Goal: Information Seeking & Learning: Check status

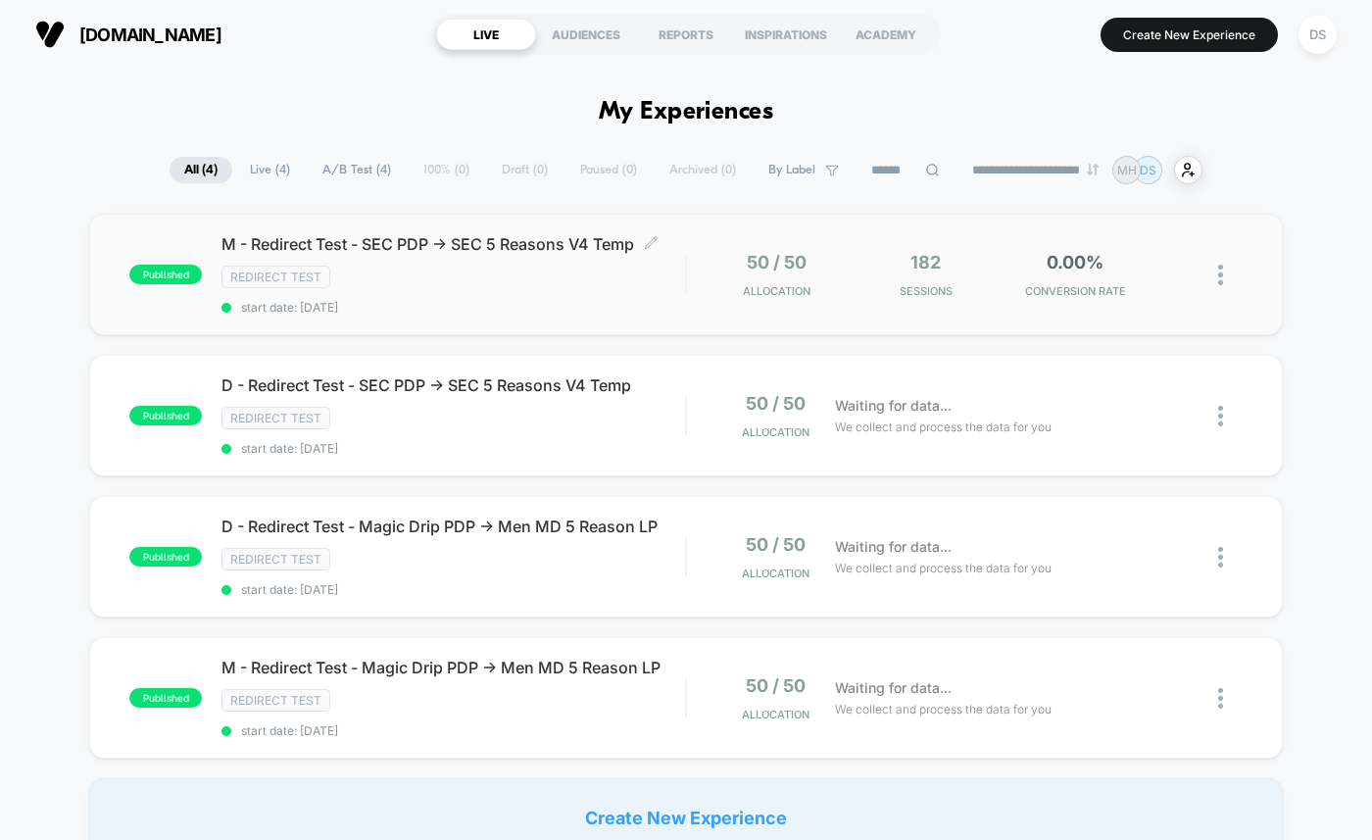
click at [415, 271] on div "Redirect Test" at bounding box center [452, 277] width 463 height 23
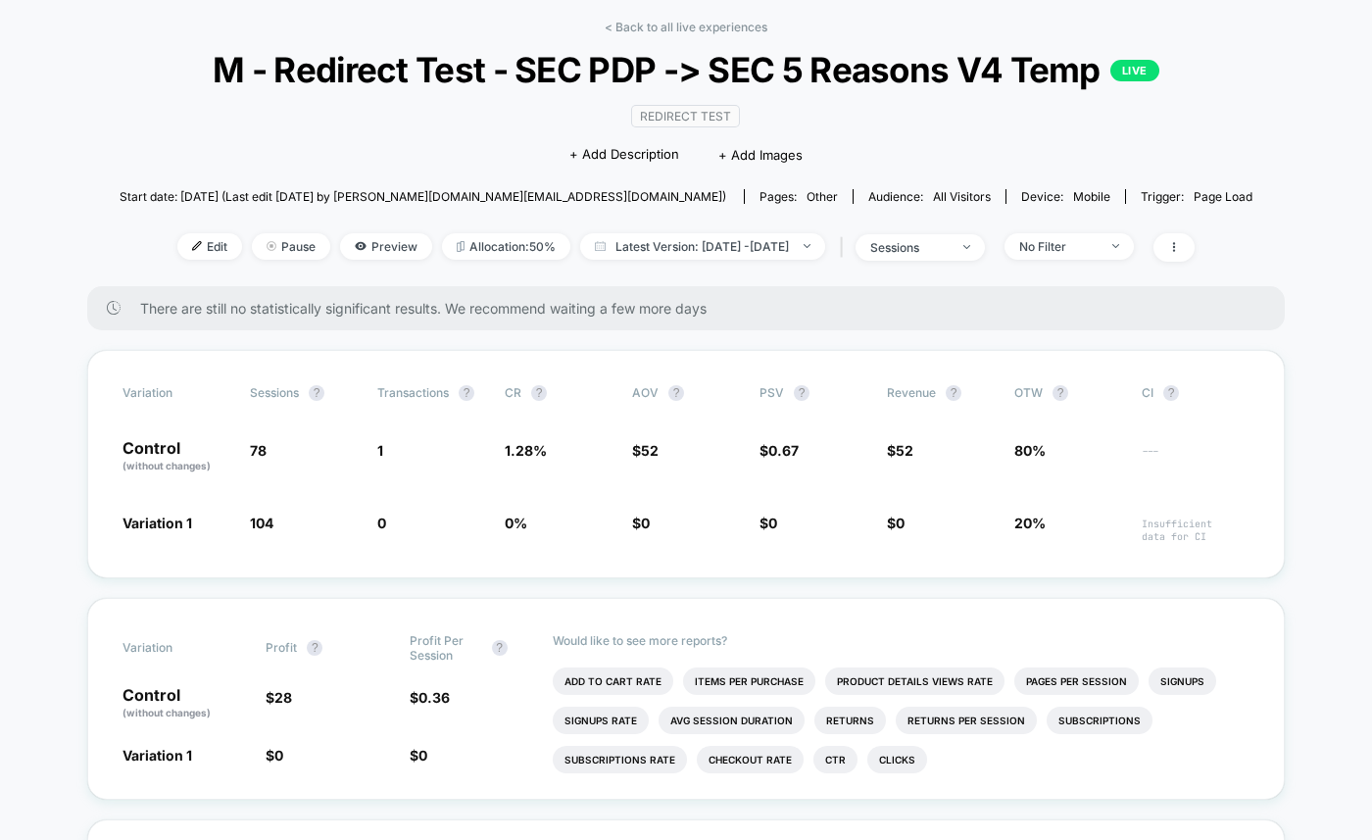
scroll to position [35, 0]
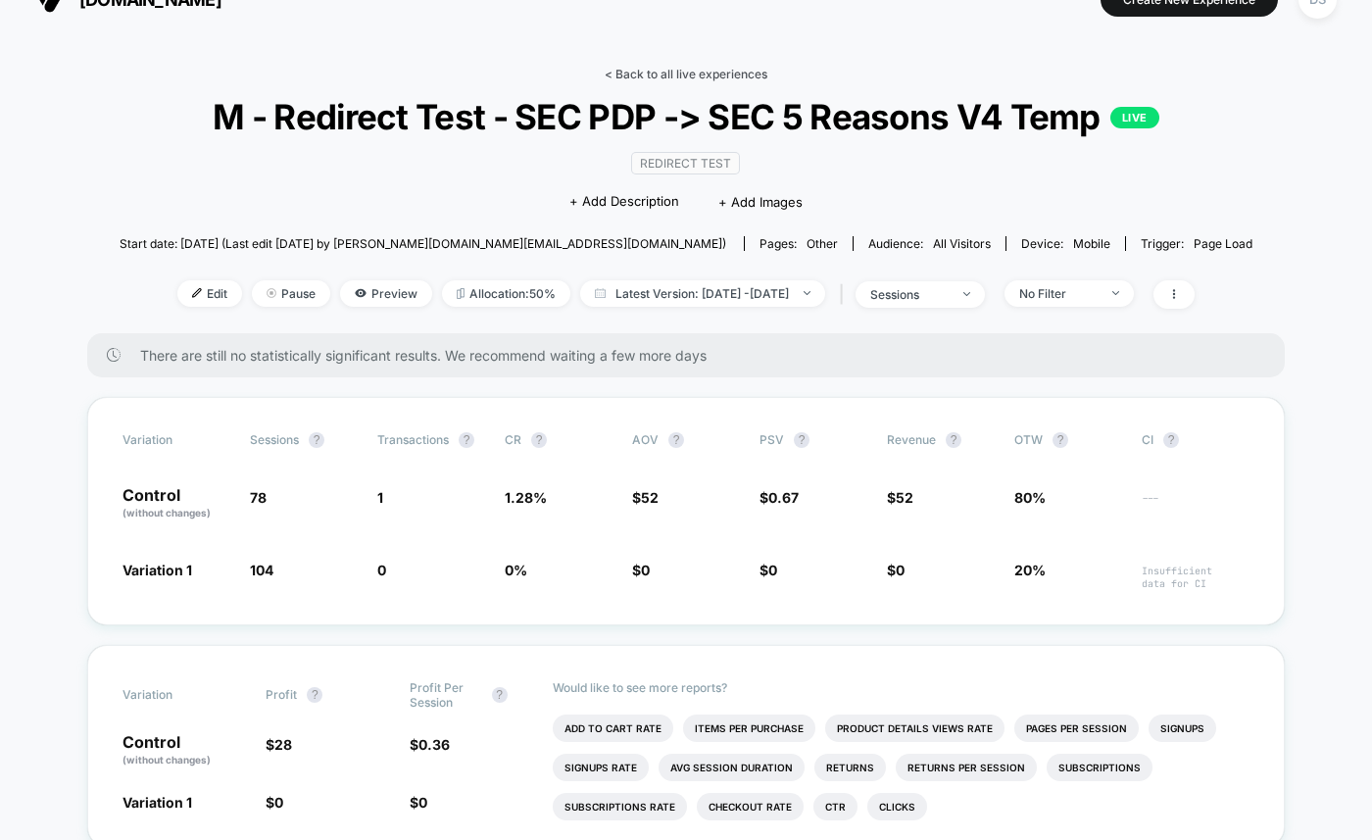
click at [708, 75] on link "< Back to all live experiences" at bounding box center [686, 74] width 163 height 15
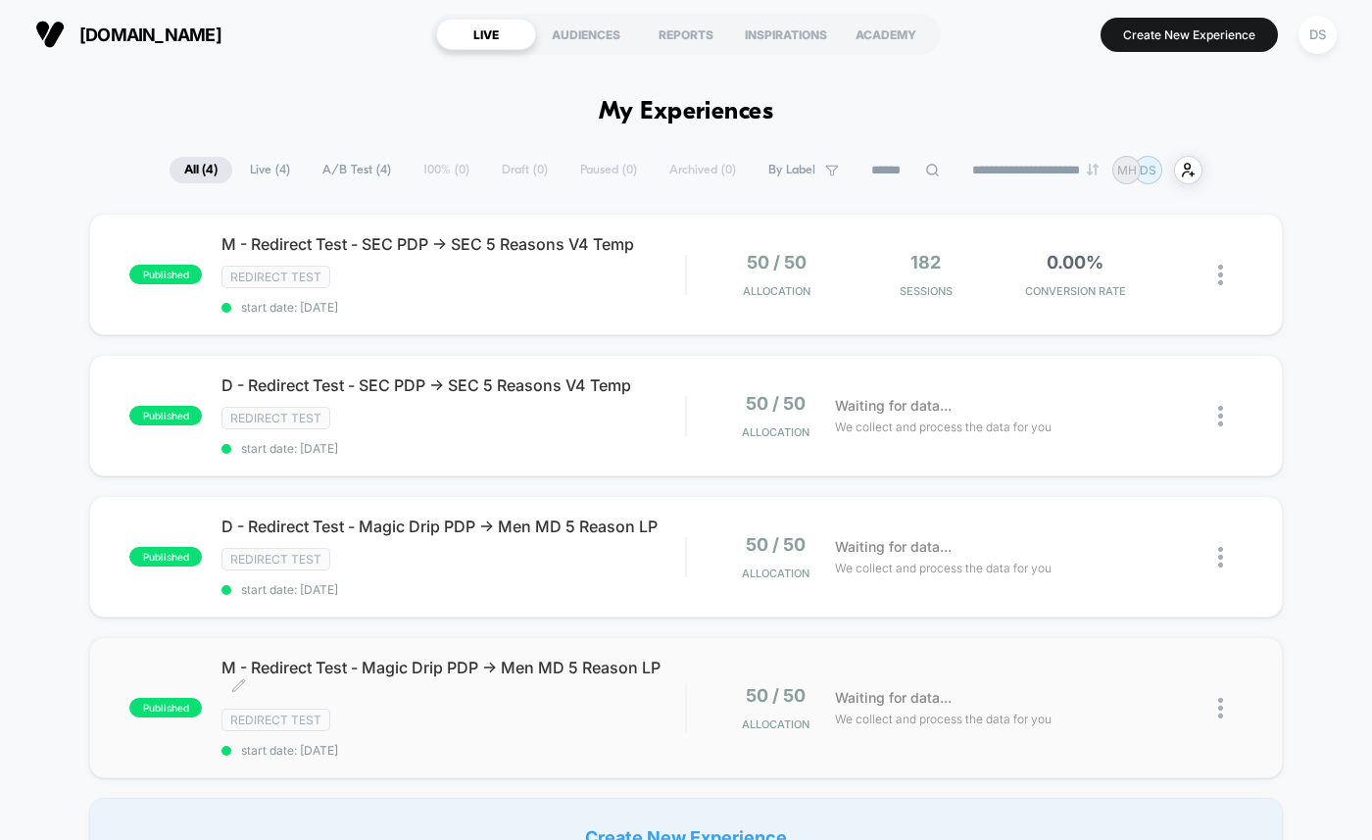
click at [387, 676] on span "M - Redirect Test - Magic Drip PDP -> Men MD 5 Reason LP Click to edit experien…" at bounding box center [452, 676] width 463 height 39
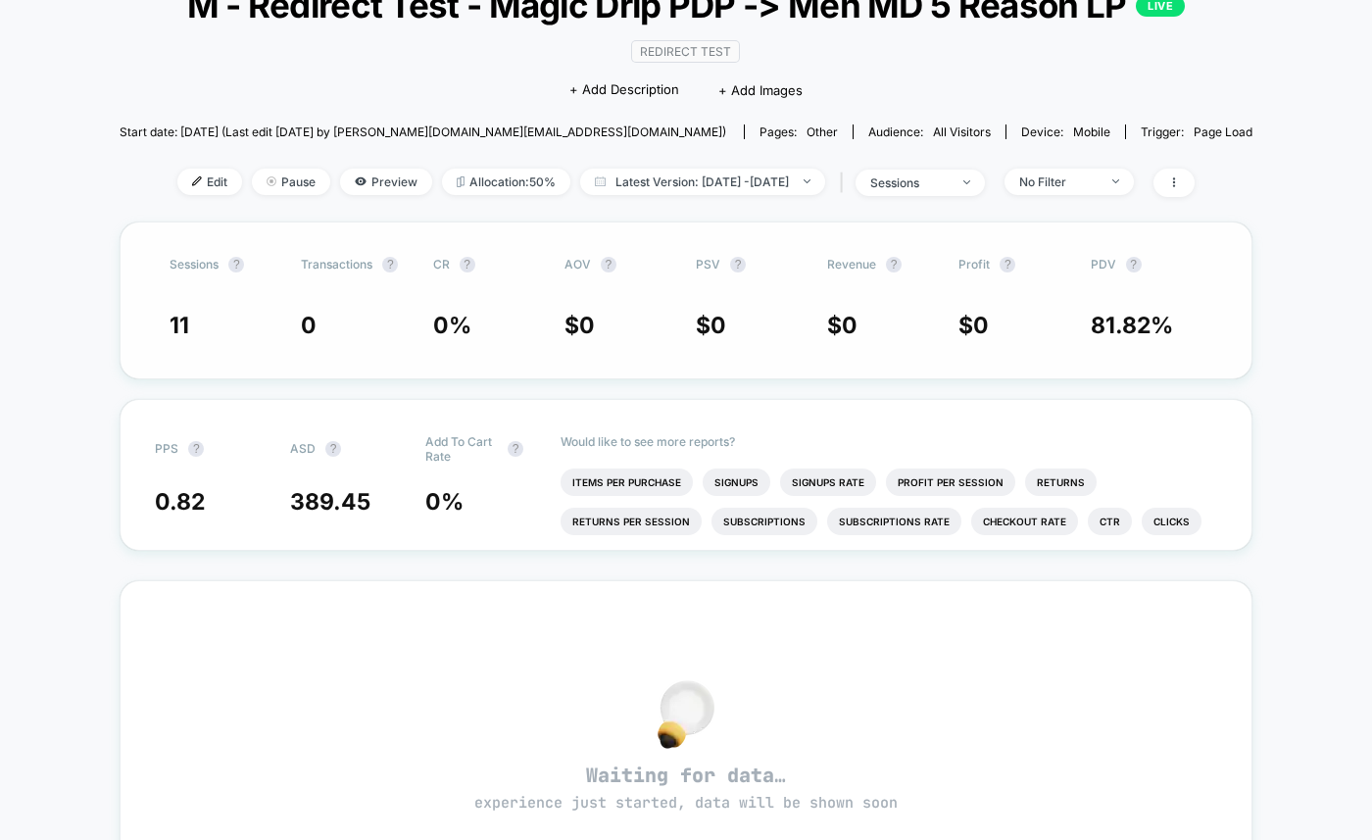
scroll to position [145, 0]
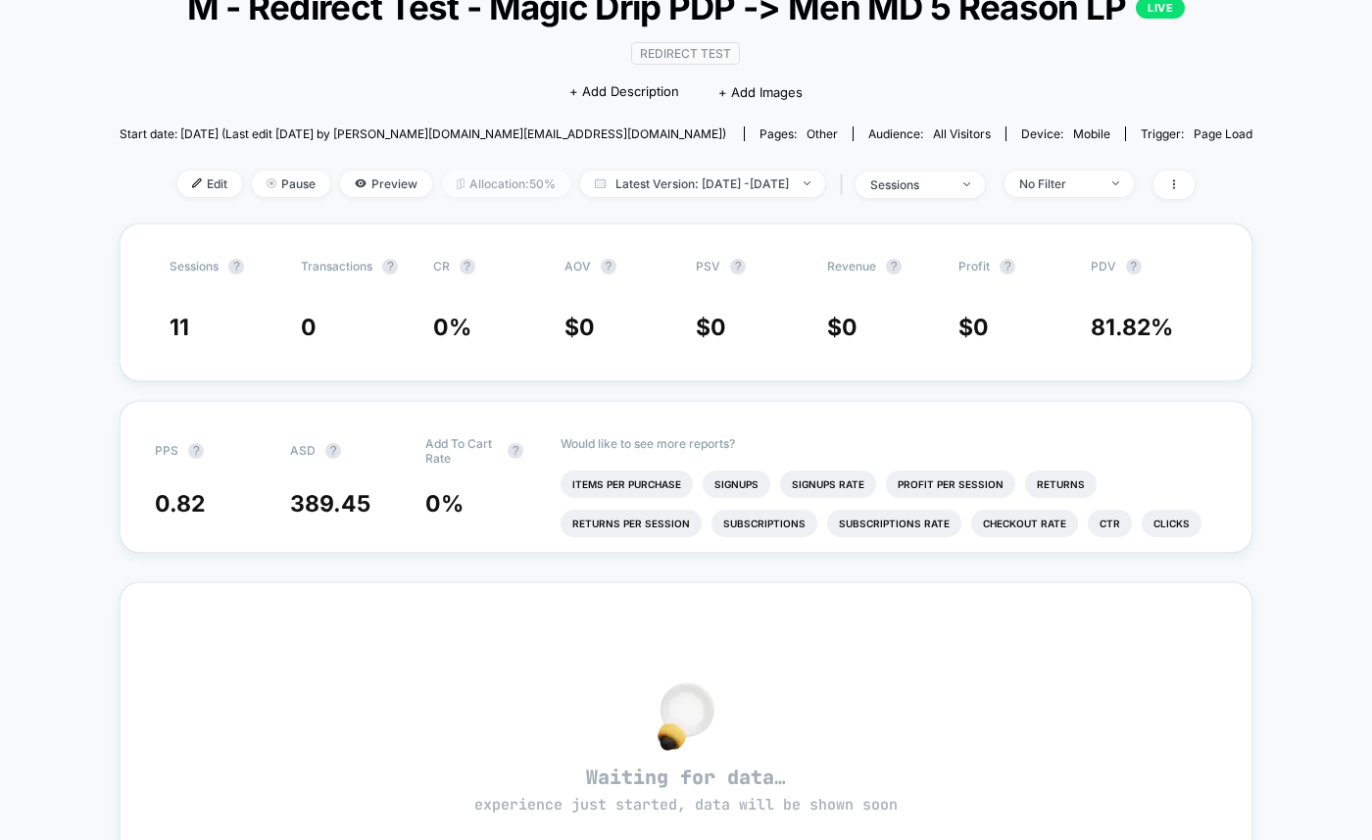
click at [473, 197] on span "Allocation: 50%" at bounding box center [506, 183] width 128 height 26
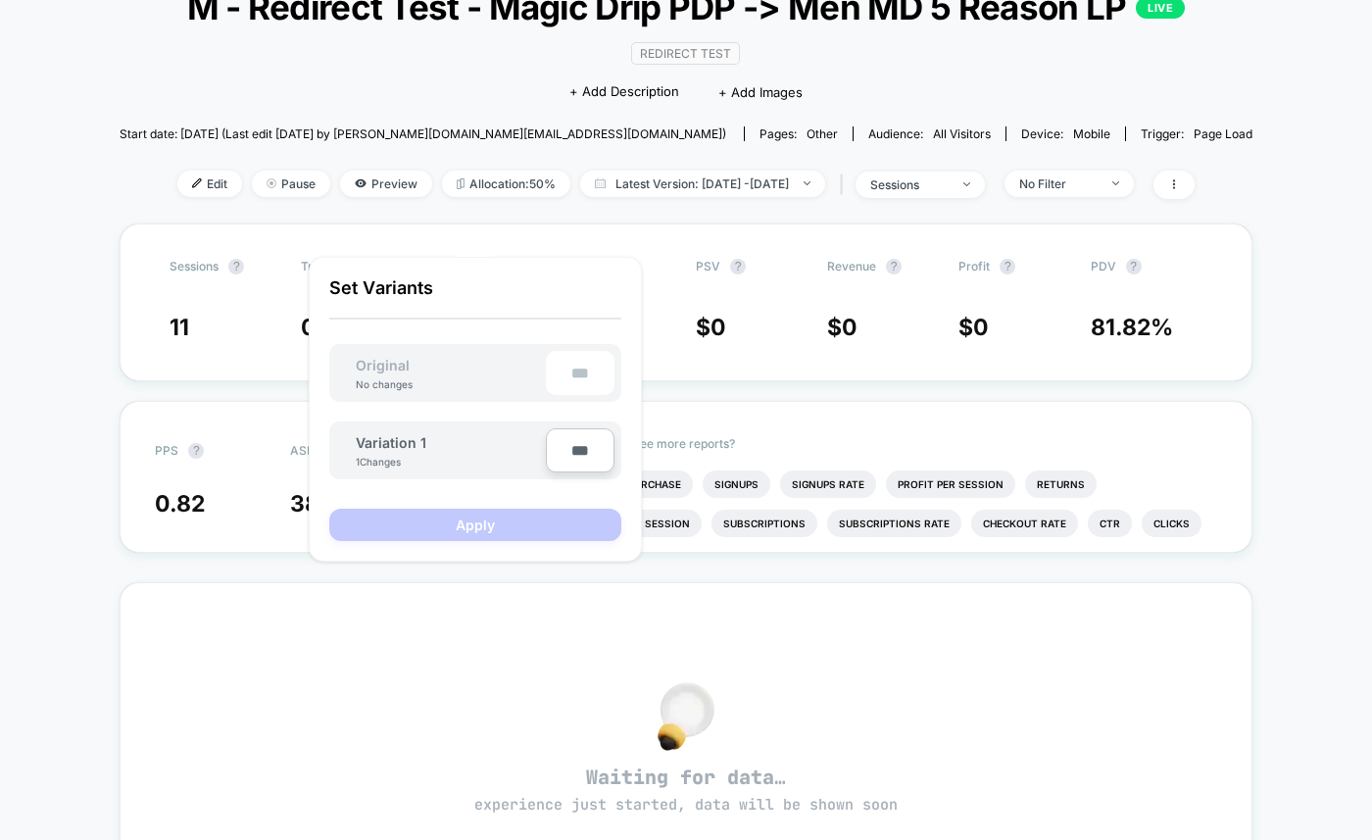
click at [469, 117] on div "Redirect Test Click to edit experience details + Add Description + Add Images" at bounding box center [685, 71] width 679 height 89
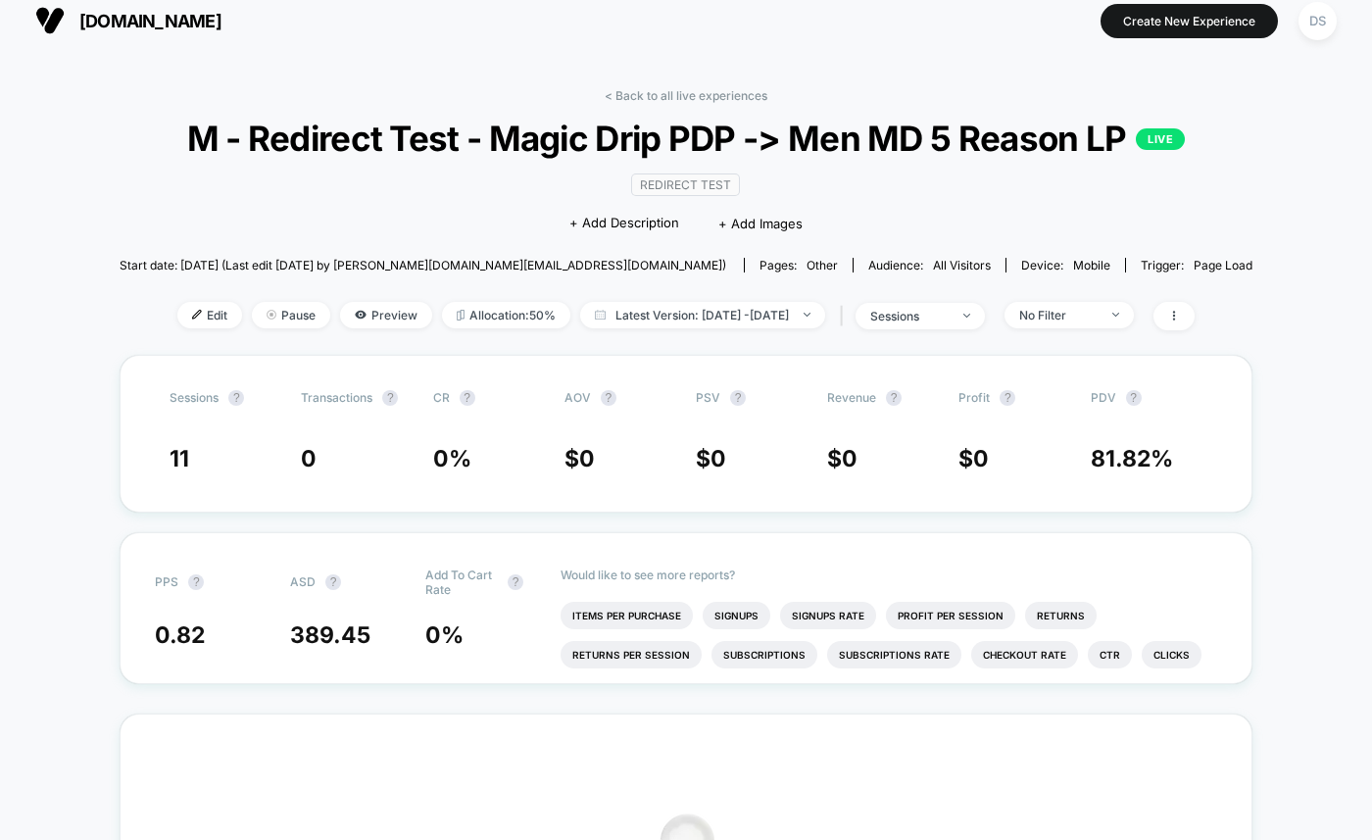
scroll to position [0, 0]
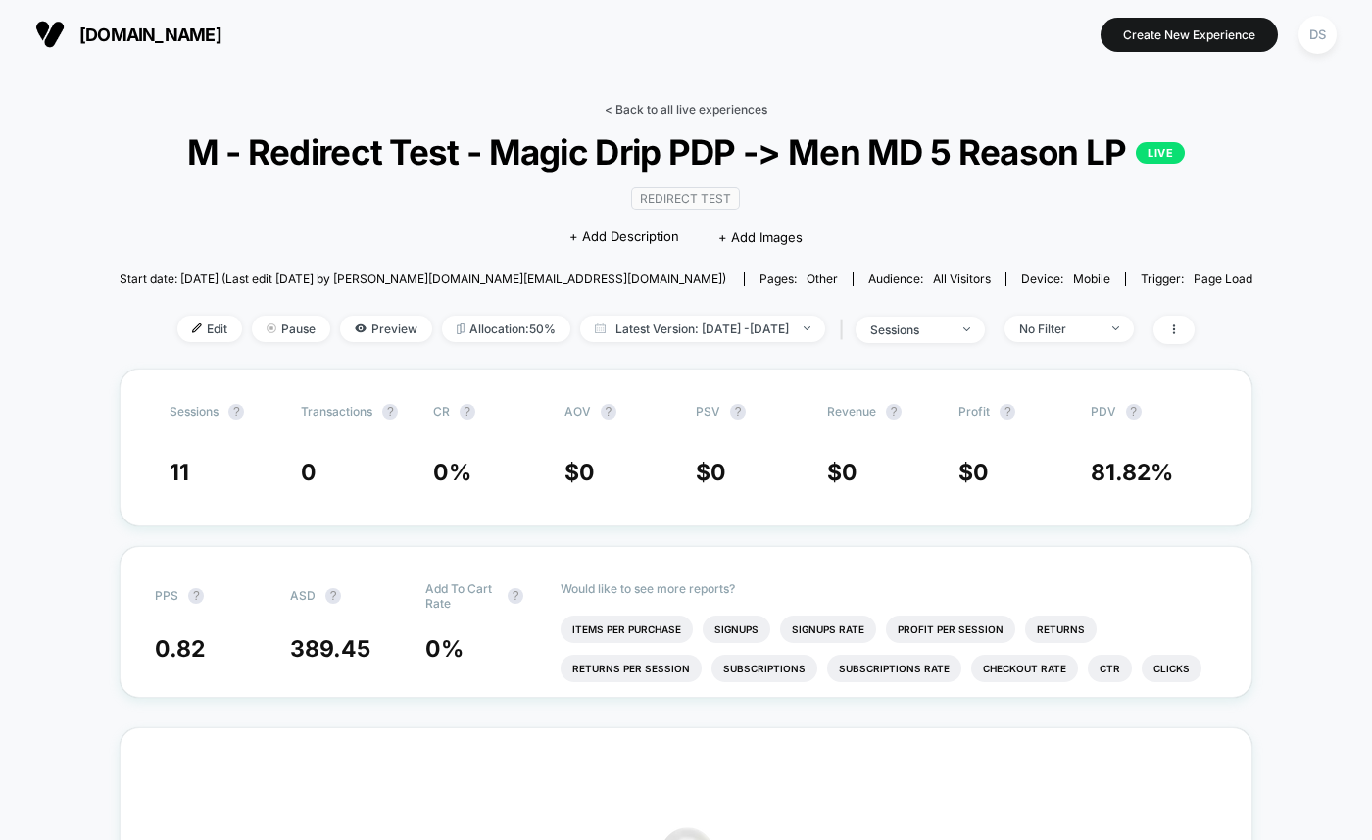
click at [640, 113] on link "< Back to all live experiences" at bounding box center [686, 109] width 163 height 15
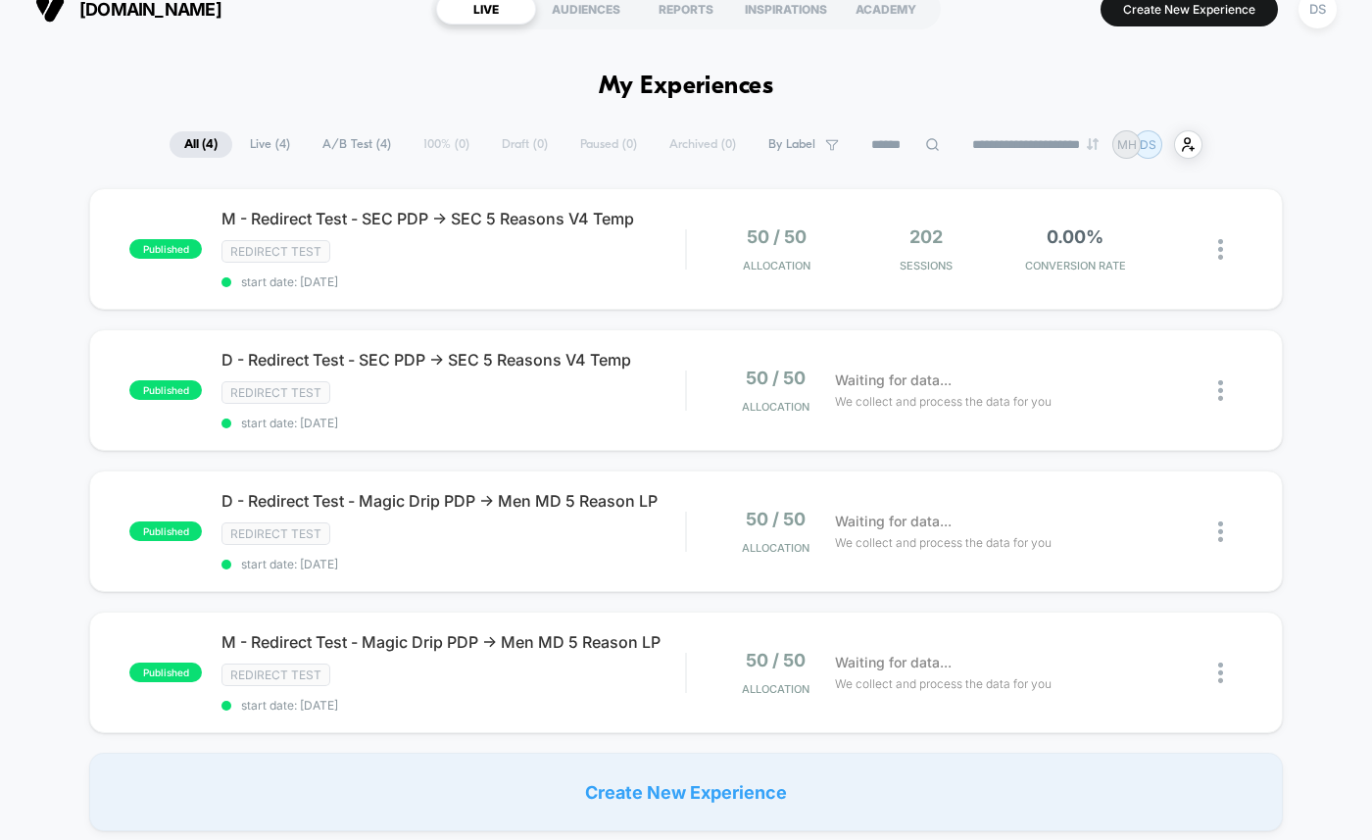
scroll to position [36, 0]
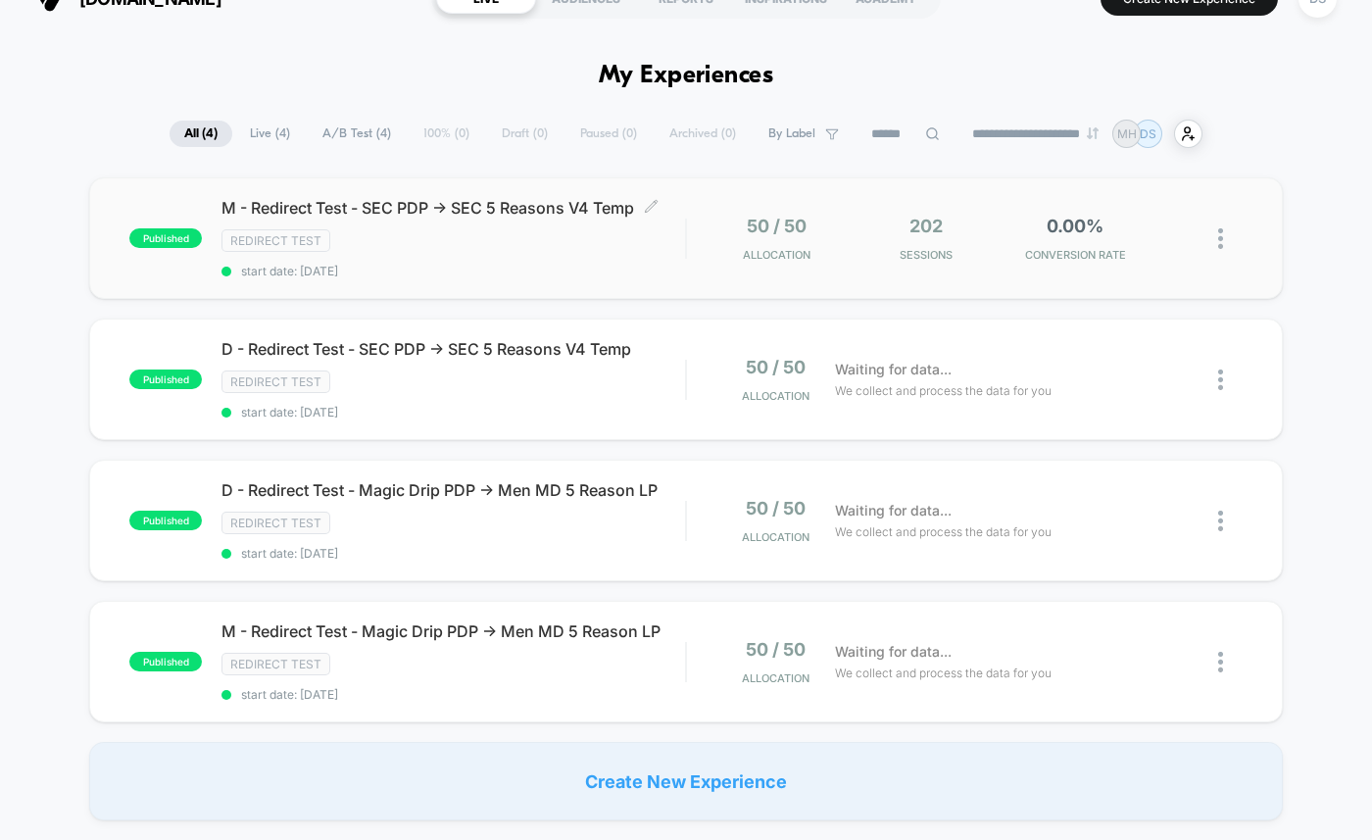
click at [510, 201] on span "M - Redirect Test - SEC PDP -> SEC 5 Reasons V4 Temp Click to edit experience d…" at bounding box center [452, 208] width 463 height 20
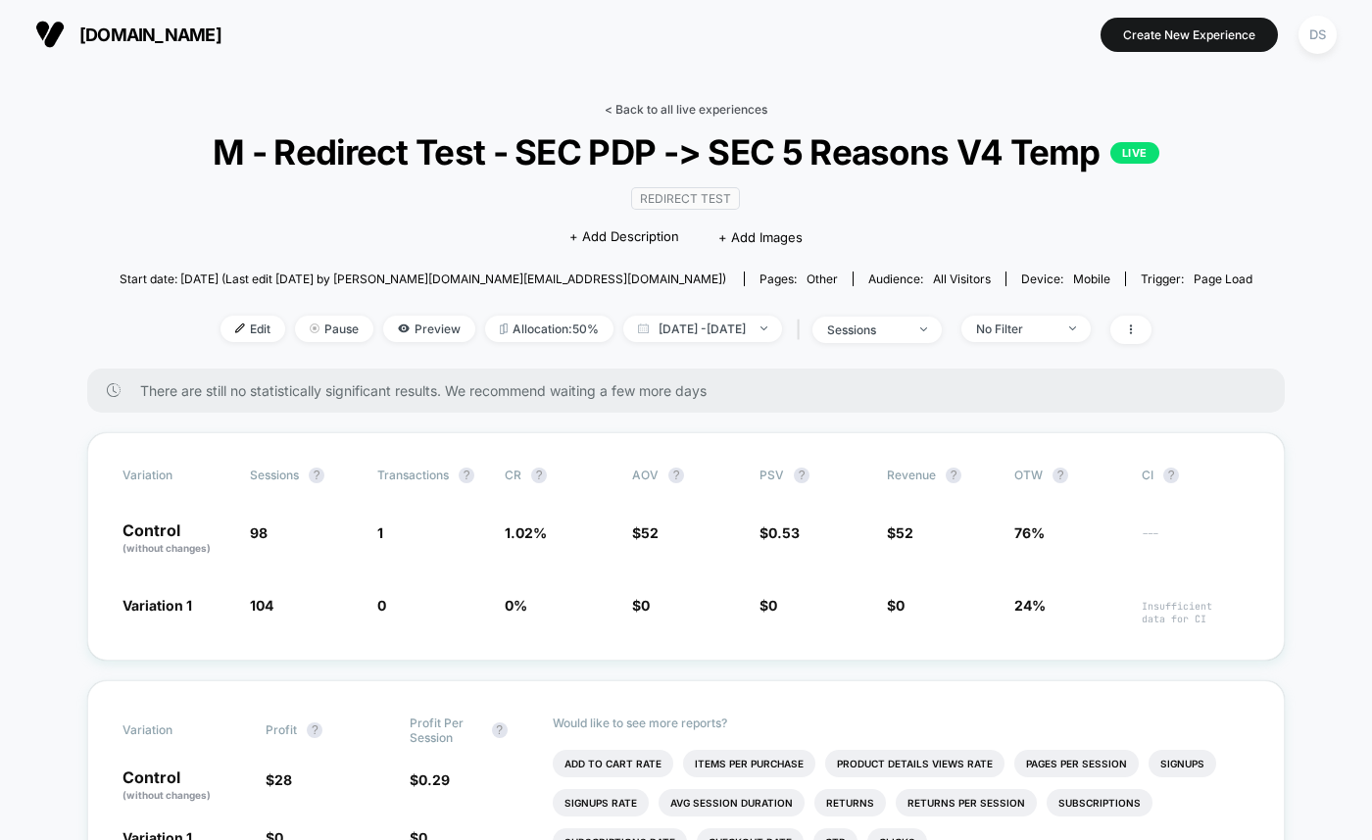
click at [641, 104] on link "< Back to all live experiences" at bounding box center [686, 109] width 163 height 15
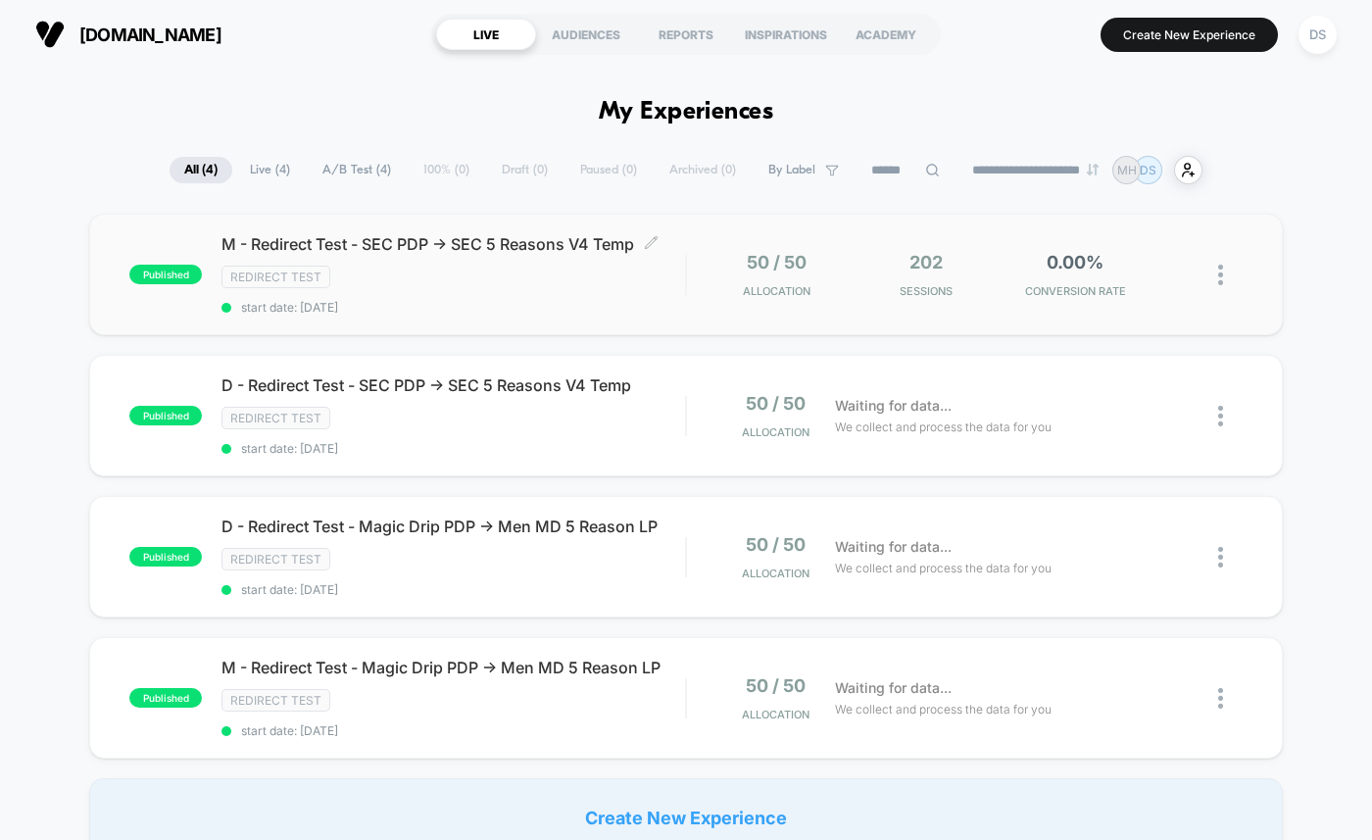
click at [464, 254] on div "M - Redirect Test - SEC PDP -> SEC 5 Reasons V4 Temp Click to edit experience d…" at bounding box center [452, 274] width 463 height 80
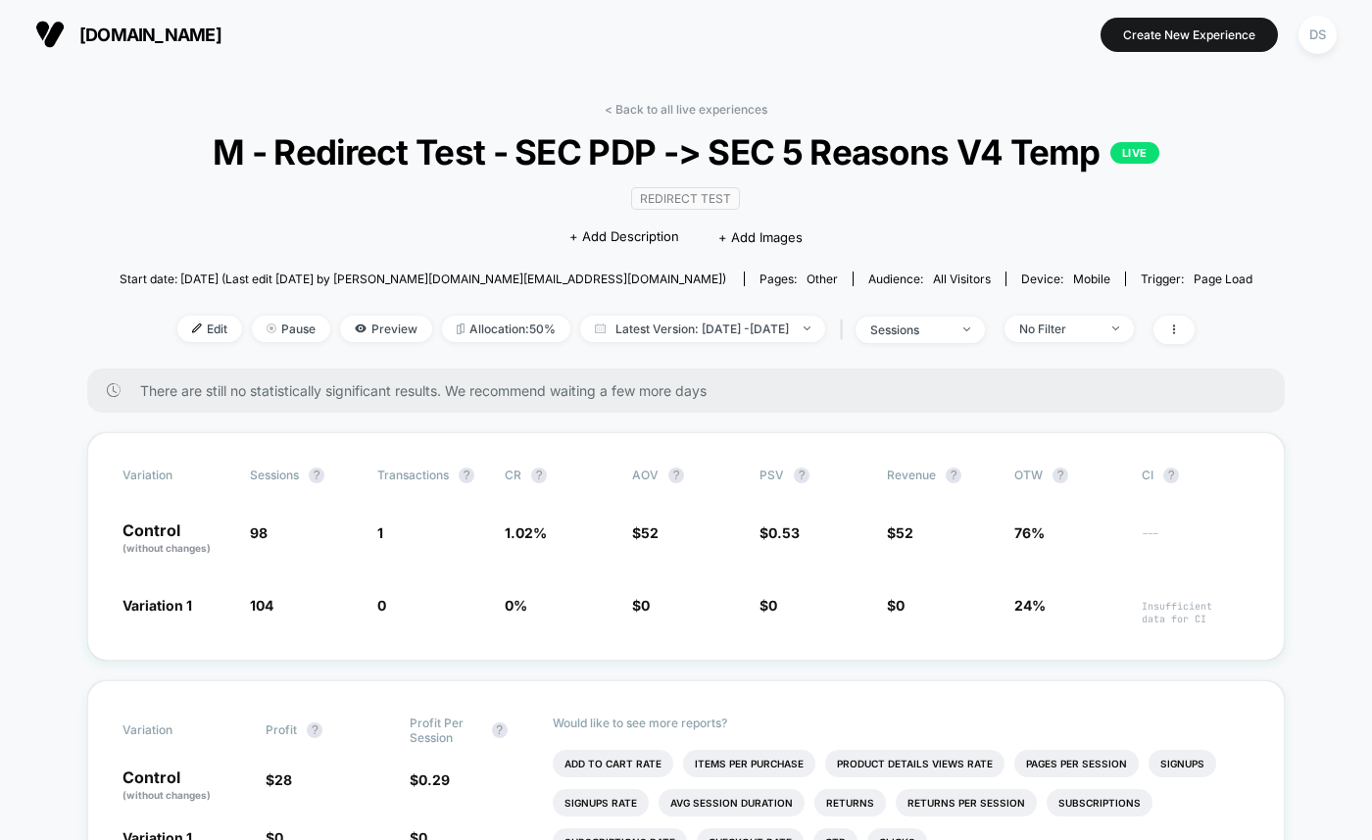
click at [458, 245] on div "Redirect Test Click to edit experience details + Add Description + Add Images" at bounding box center [685, 216] width 679 height 89
